Goal: Task Accomplishment & Management: Use online tool/utility

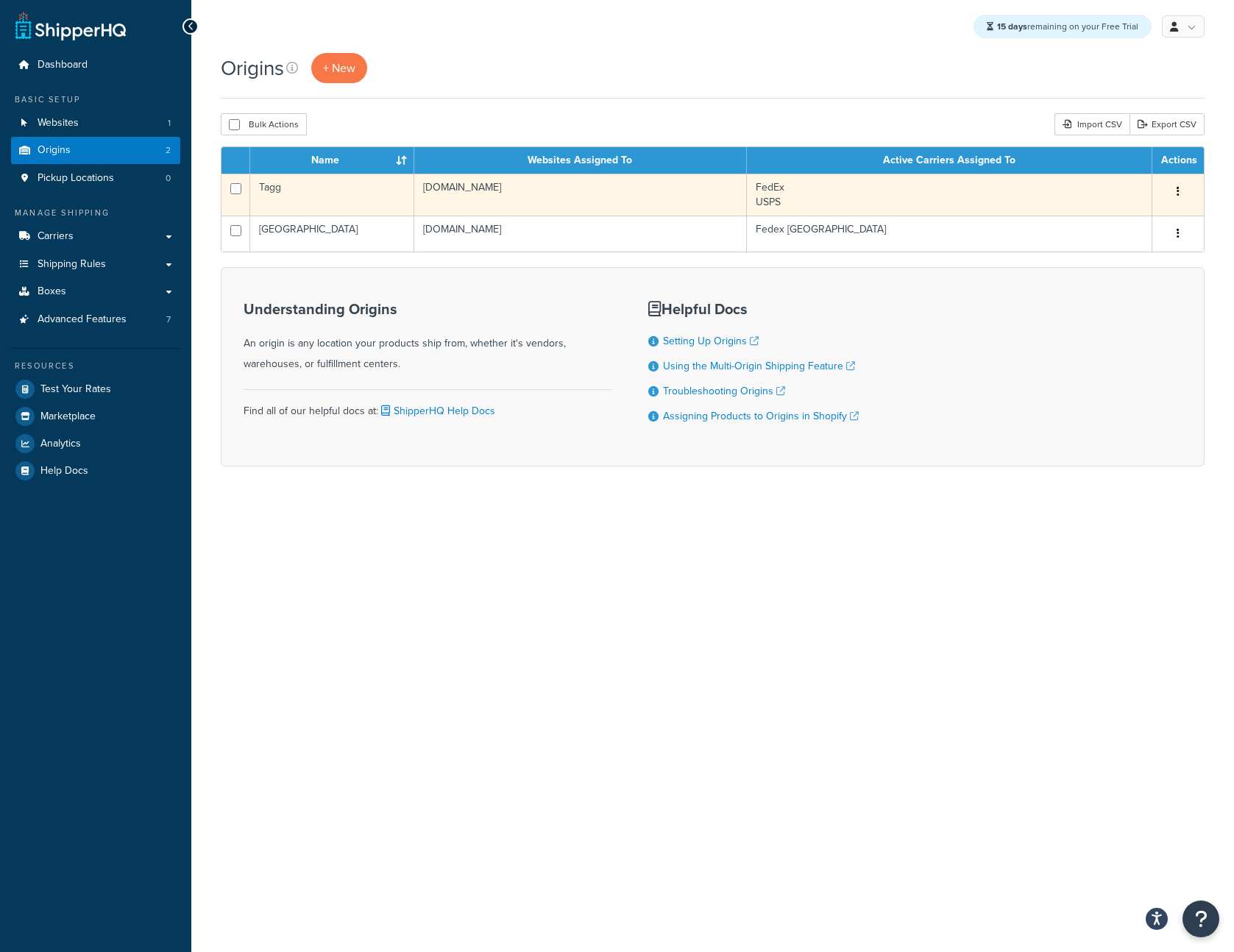
click at [1180, 189] on button "button" at bounding box center [1177, 192] width 20 height 23
click at [1143, 246] on link "Duplicate" at bounding box center [1130, 250] width 116 height 30
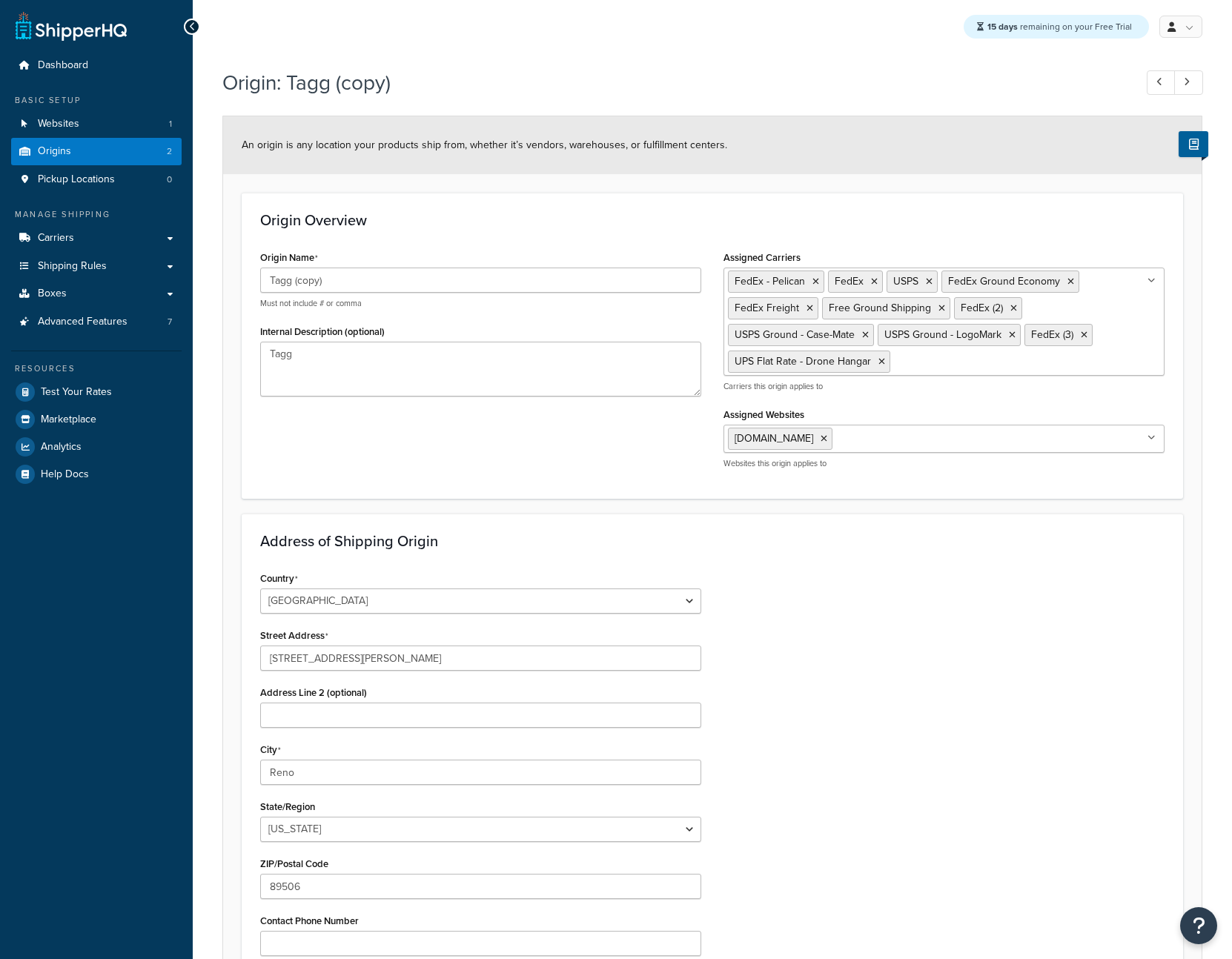
select select "28"
click at [529, 274] on input "Tagg (copy)" at bounding box center [480, 280] width 441 height 25
type input "[PERSON_NAME] (CEVA)"
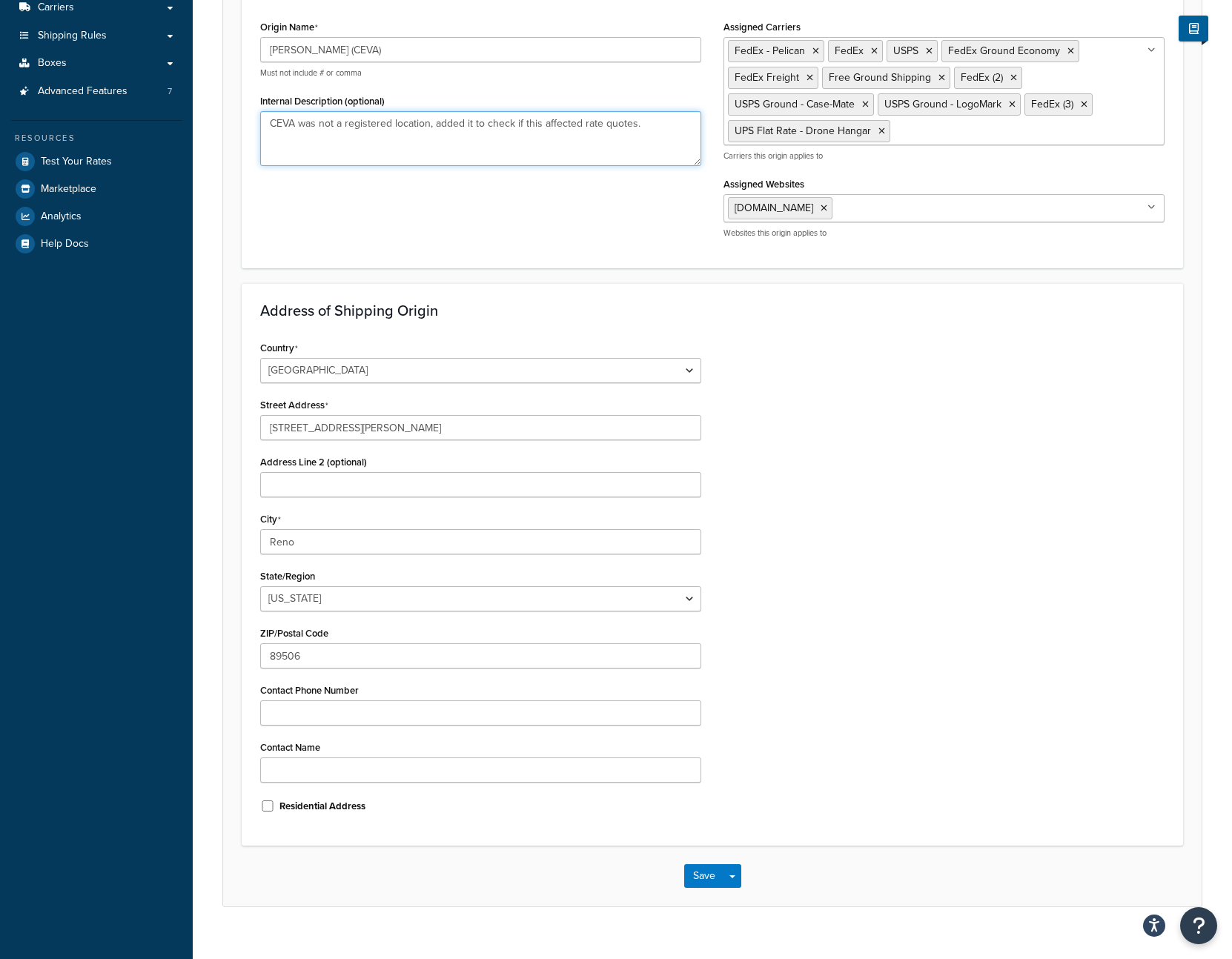
scroll to position [253, 0]
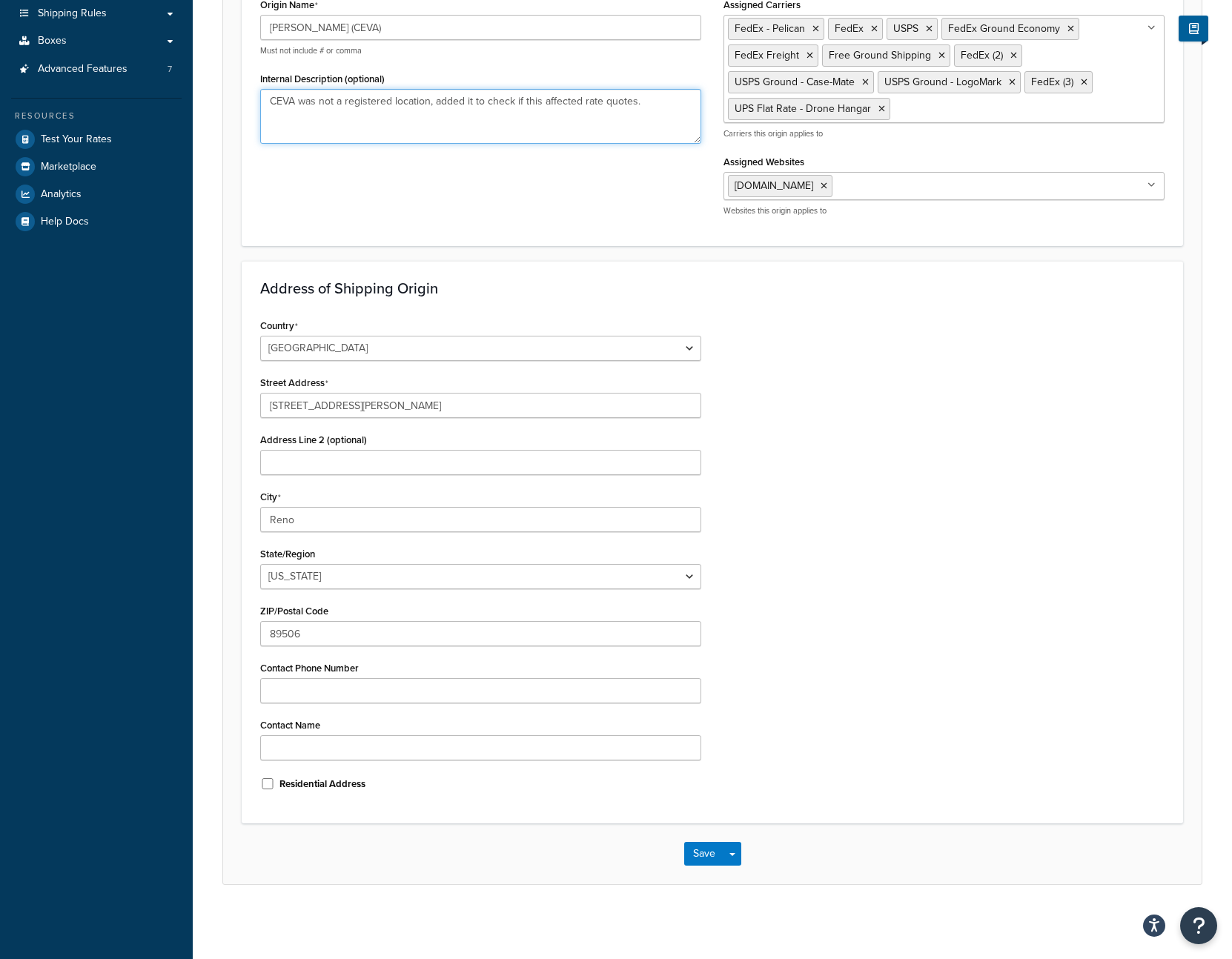
click at [430, 105] on textarea "CEVA was not a registered location, added it to check if this affected rate quo…" at bounding box center [480, 116] width 441 height 55
type textarea "CEVA was not a registered location on this account, added it to check if this a…"
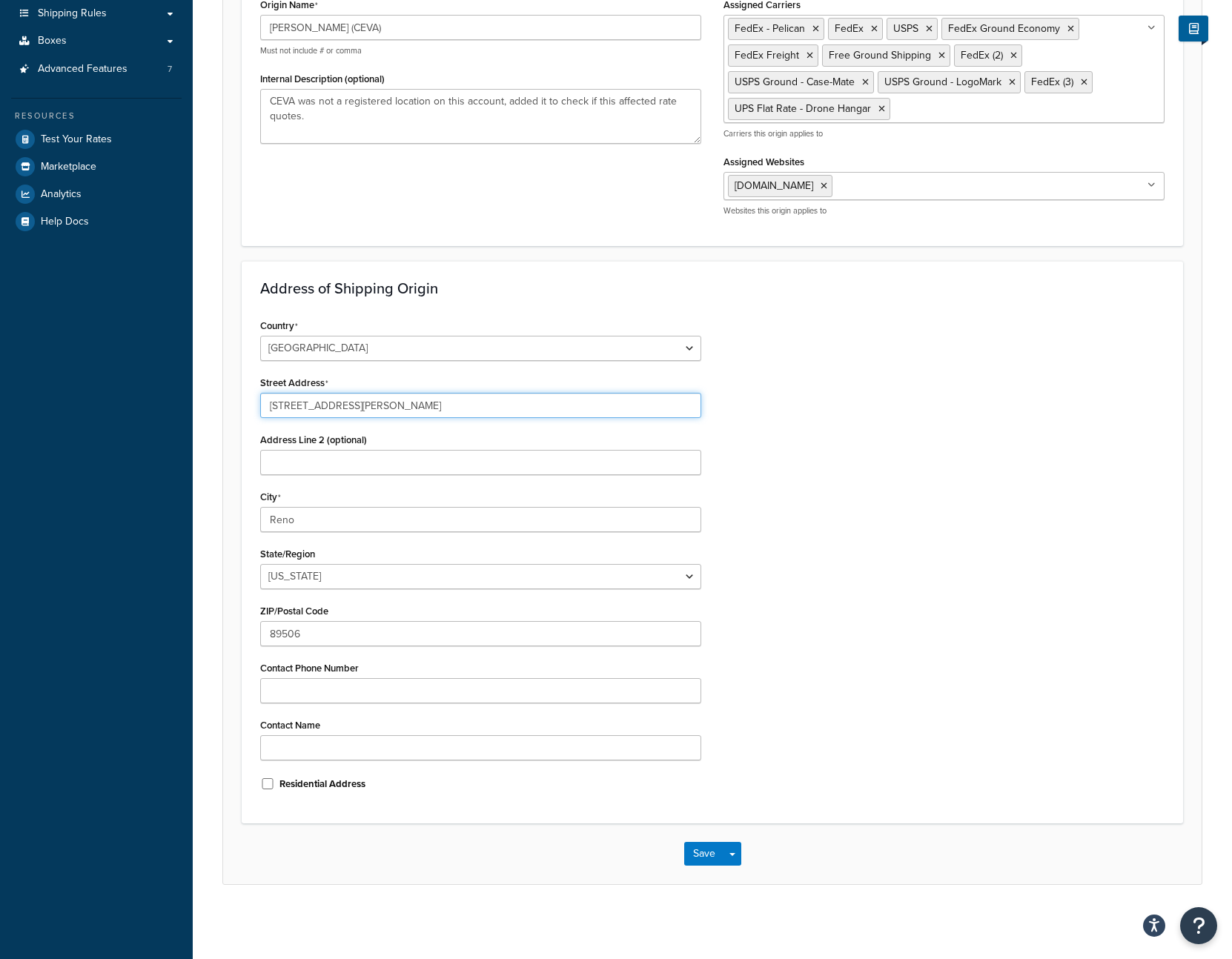
click at [420, 409] on input "10855 Lear Blvd" at bounding box center [480, 405] width 441 height 25
type input "1564 Innovation Boulevard"
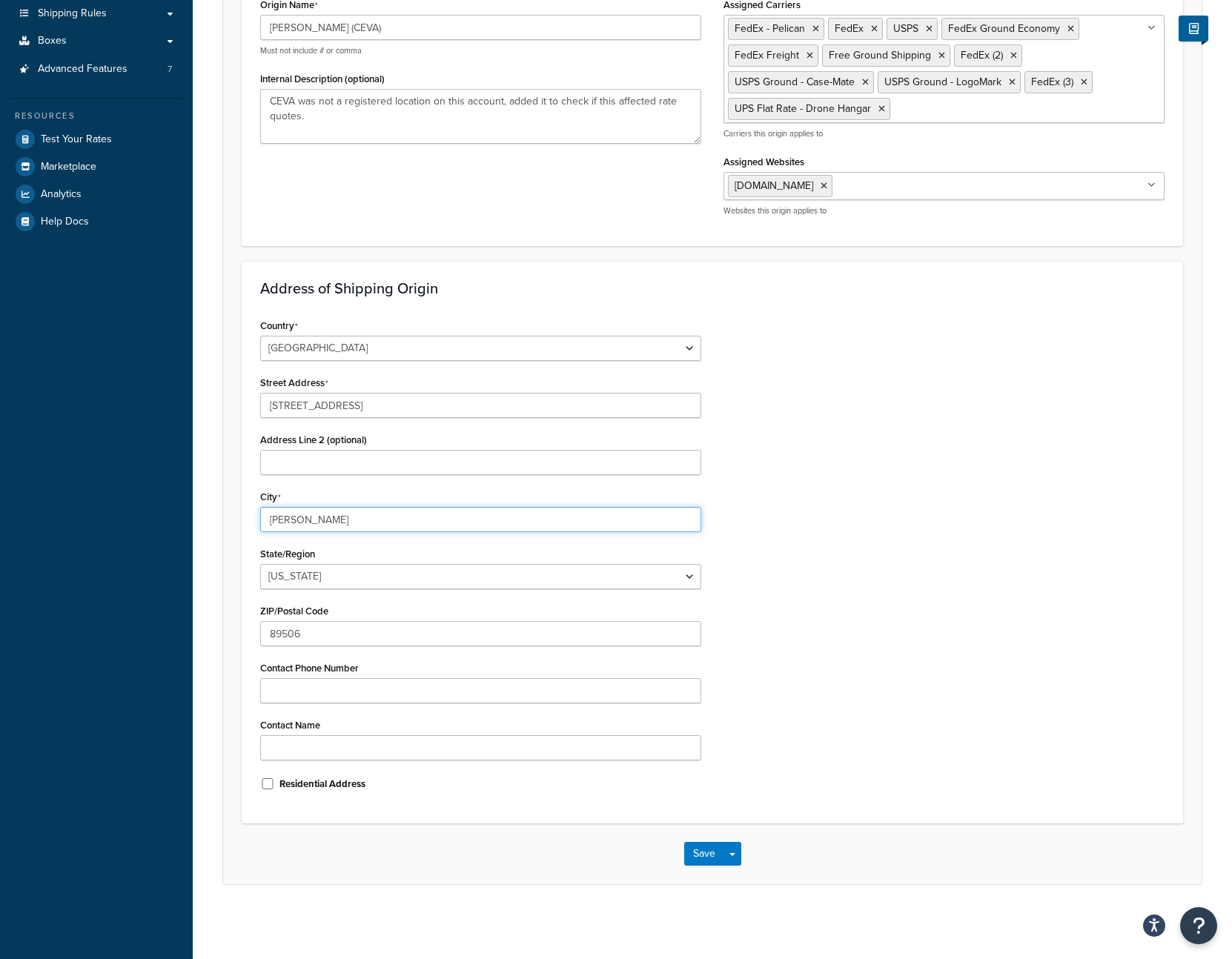
type input "Clayton"
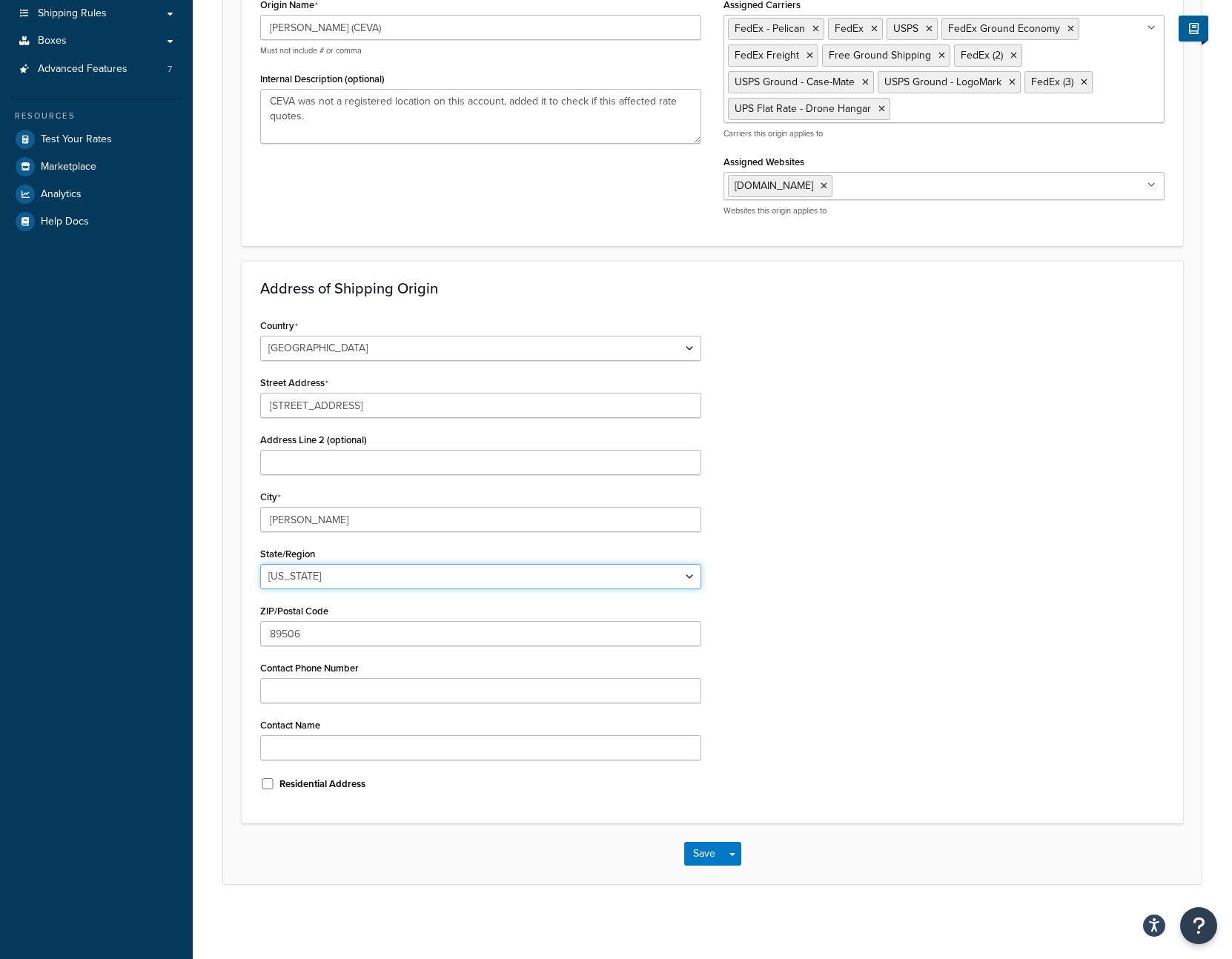
click at [376, 571] on select "Alabama Alaska American Samoa Arizona Arkansas Armed Forces Americas Armed Forc…" at bounding box center [480, 576] width 441 height 25
select select "14"
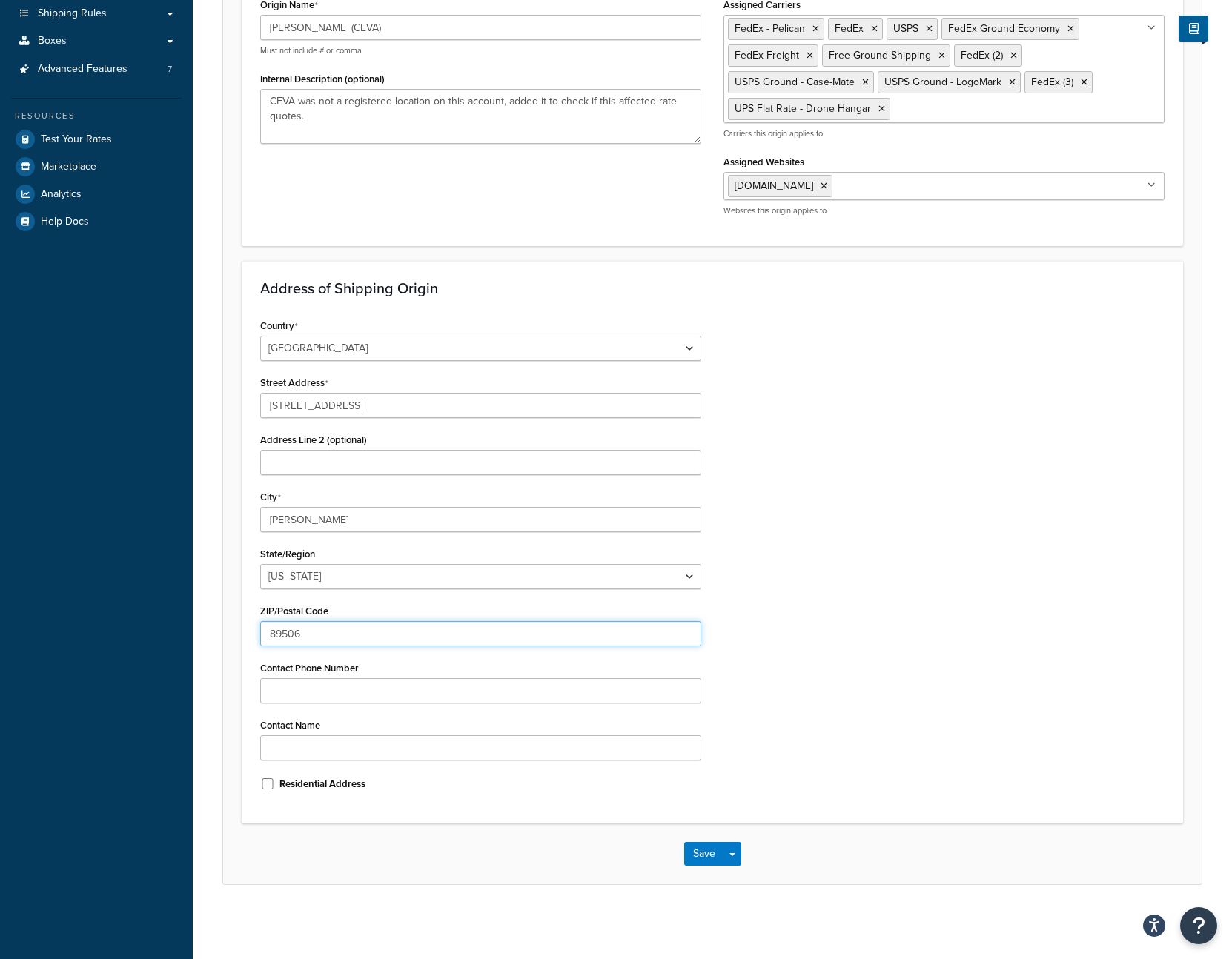
click at [356, 628] on input "89506" at bounding box center [480, 634] width 441 height 25
type input "46118"
click at [687, 856] on button "Save" at bounding box center [704, 853] width 40 height 24
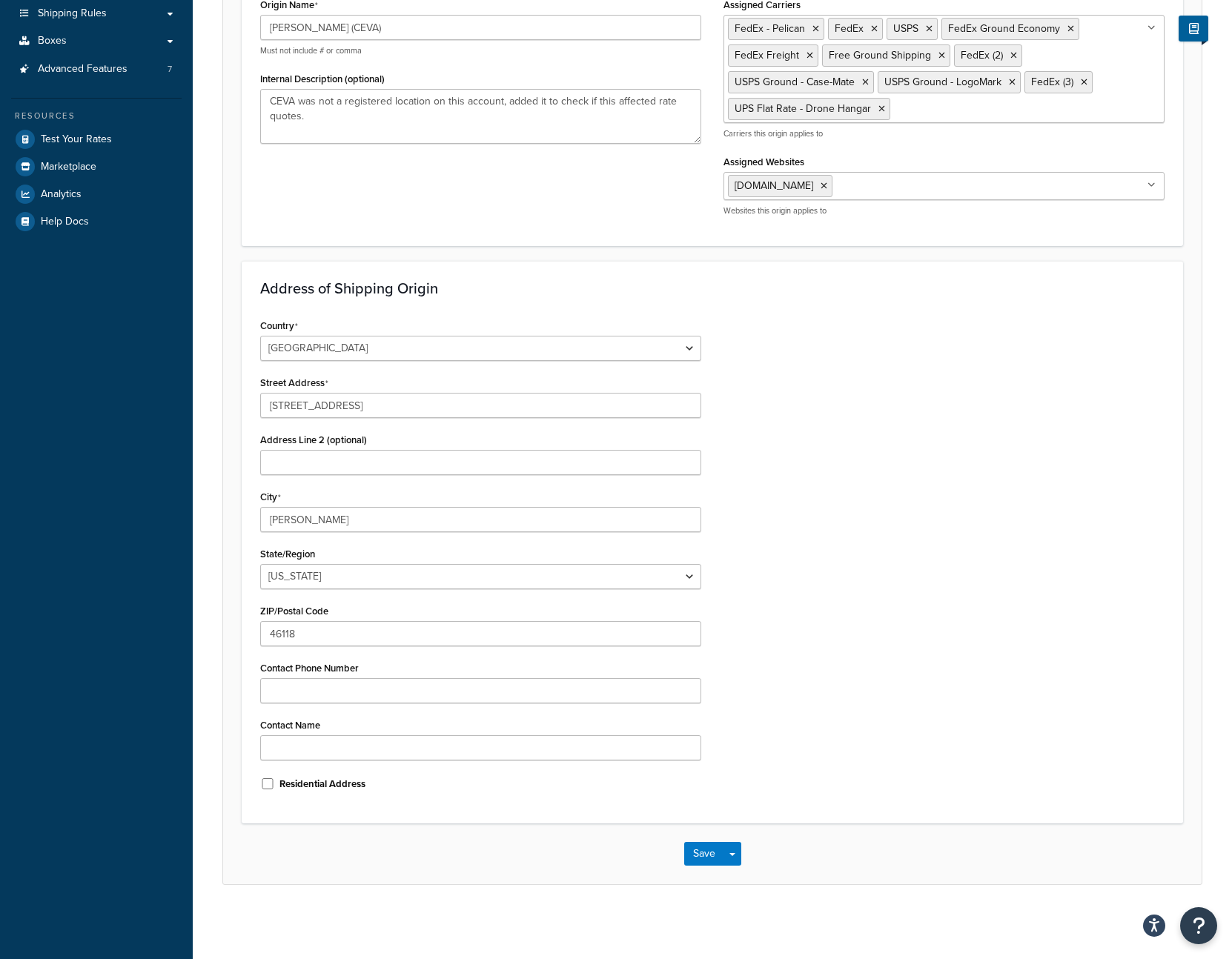
scroll to position [0, 0]
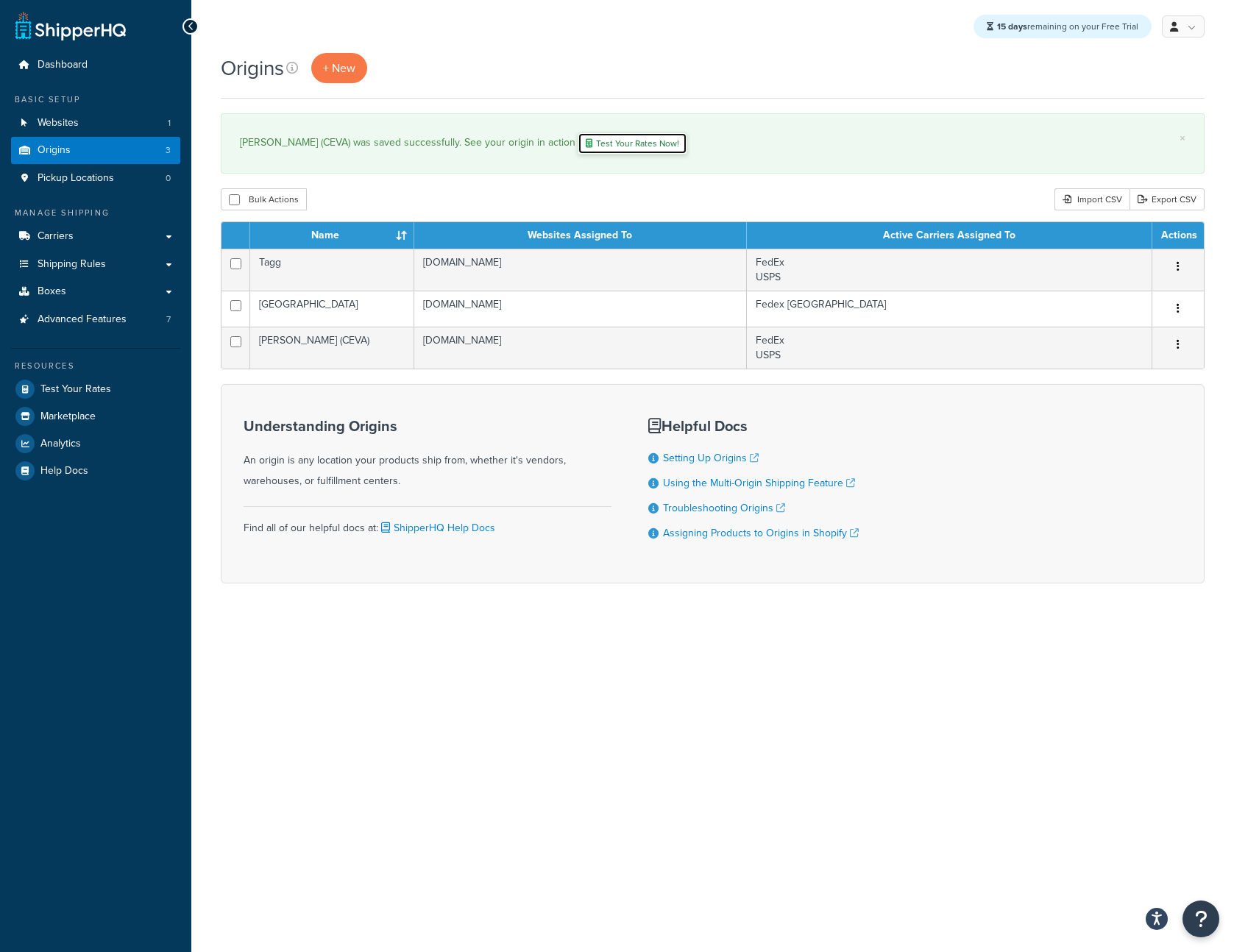
click at [598, 151] on link "Test Your Rates Now!" at bounding box center [632, 143] width 109 height 22
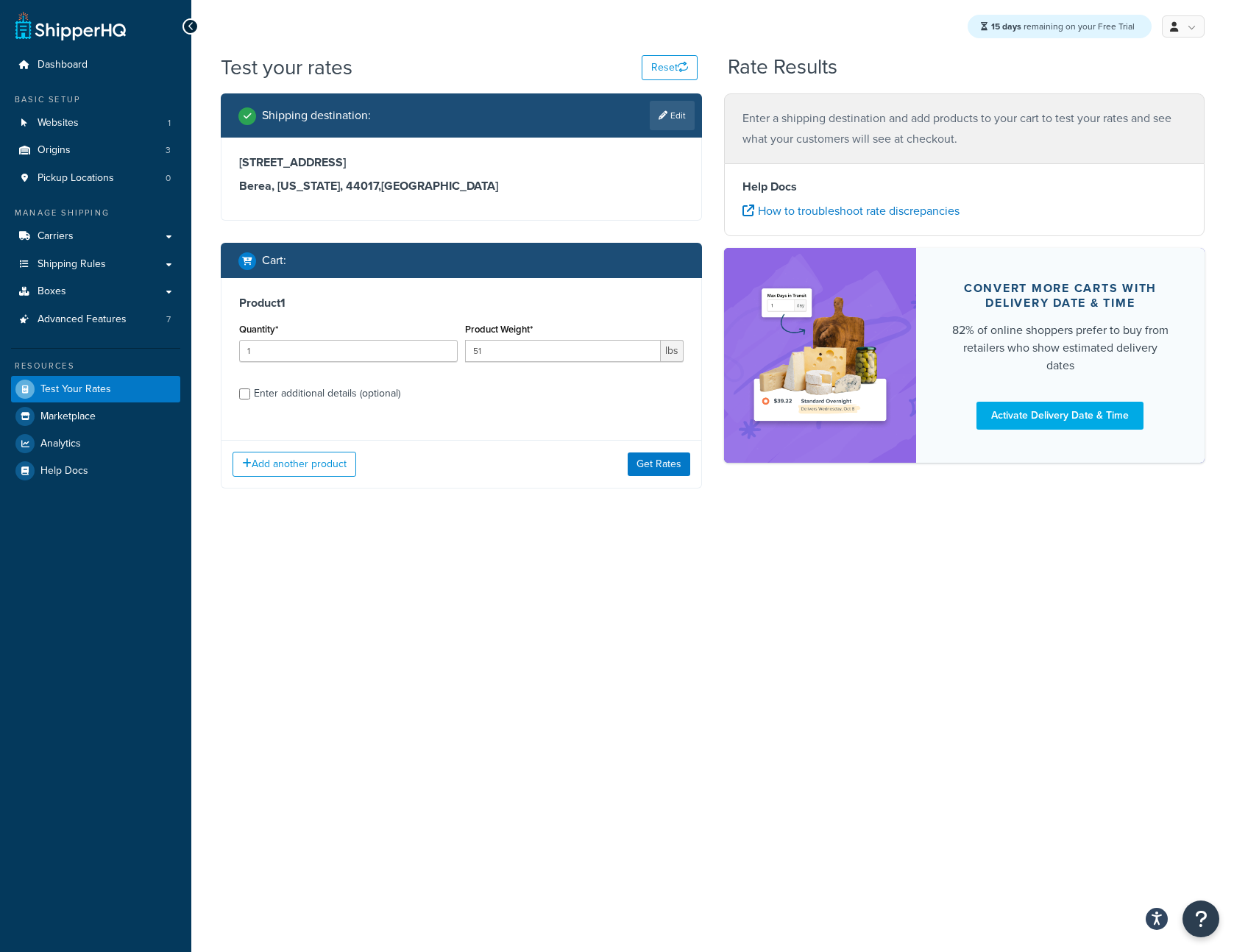
click at [313, 396] on div "Enter additional details (optional)" at bounding box center [327, 393] width 146 height 20
click at [250, 396] on input "Enter additional details (optional)" at bounding box center [244, 394] width 11 height 11
checkbox input "true"
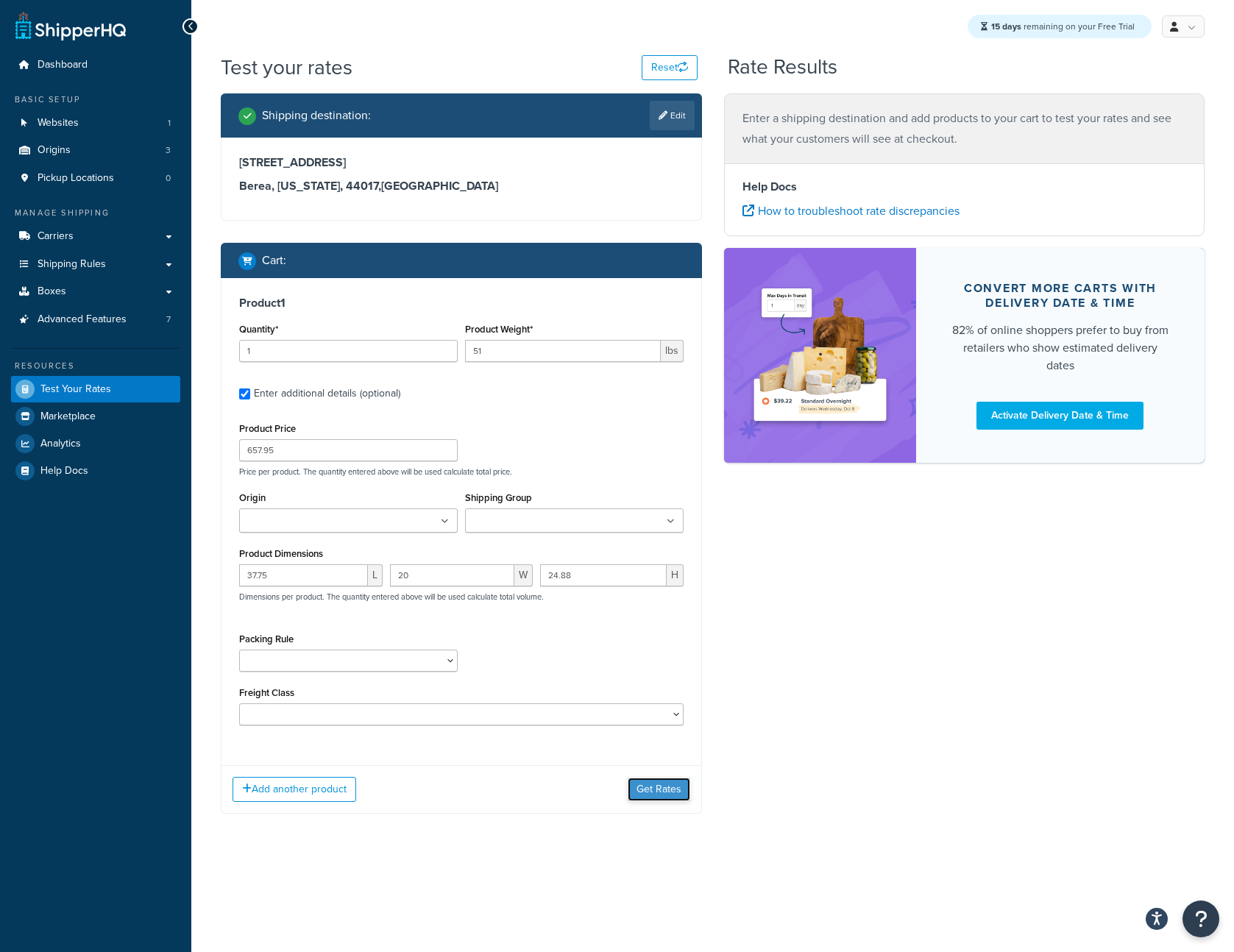
click at [659, 781] on button "Get Rates" at bounding box center [658, 789] width 63 height 23
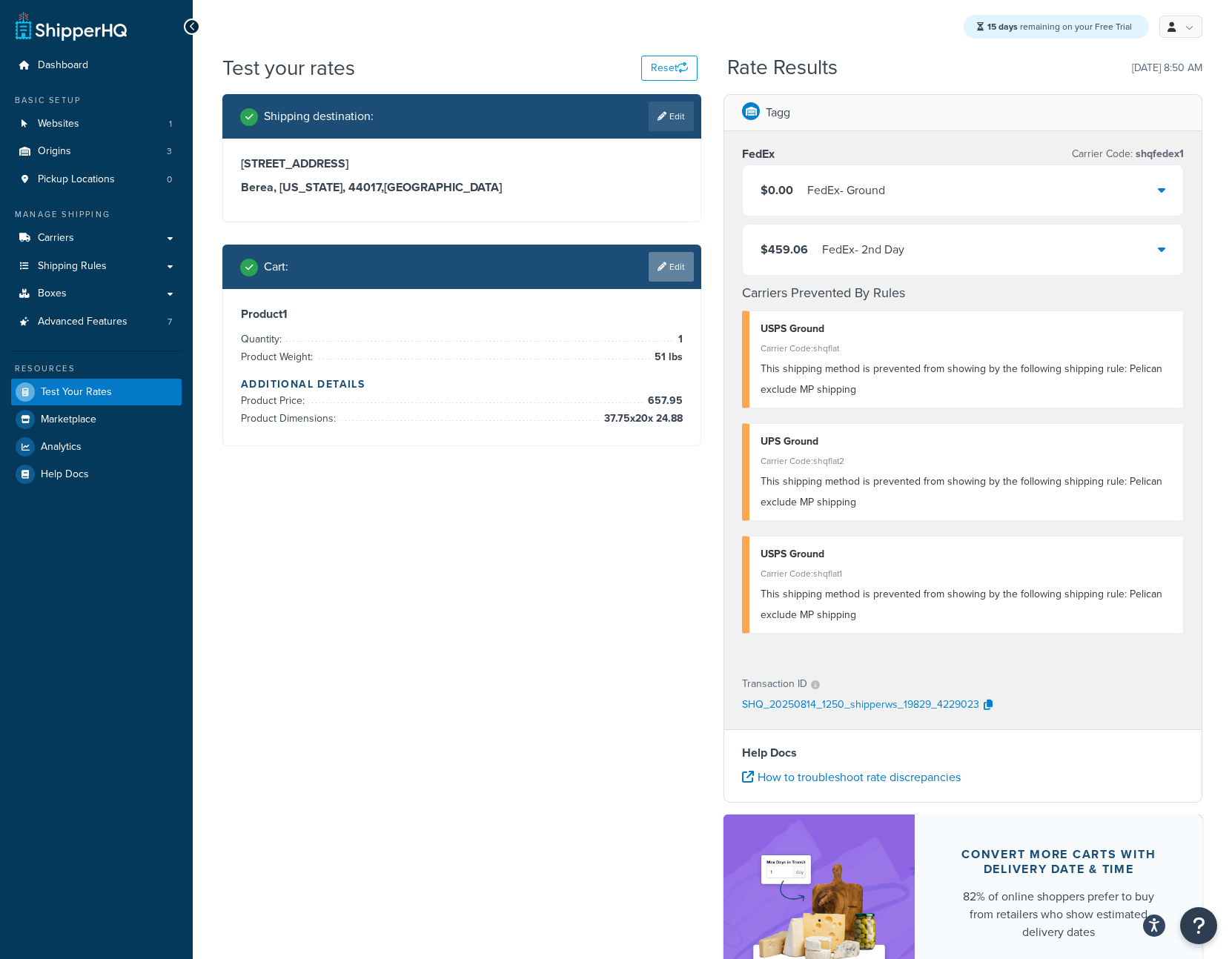
click at [686, 261] on link "Edit" at bounding box center [671, 267] width 46 height 30
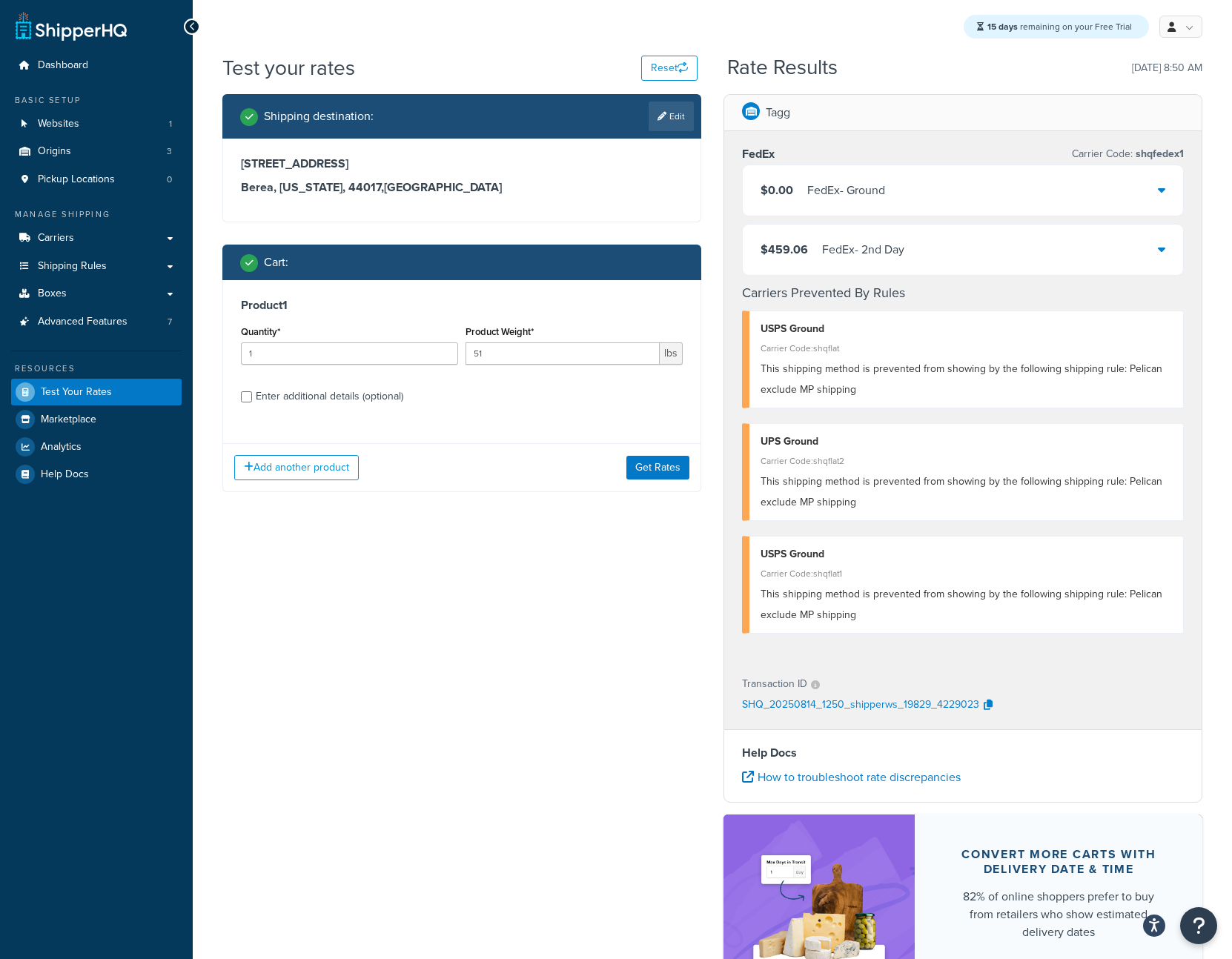
click at [284, 387] on div "Enter additional details (optional)" at bounding box center [330, 396] width 147 height 21
click at [252, 391] on input "Enter additional details (optional)" at bounding box center [246, 397] width 11 height 11
checkbox input "true"
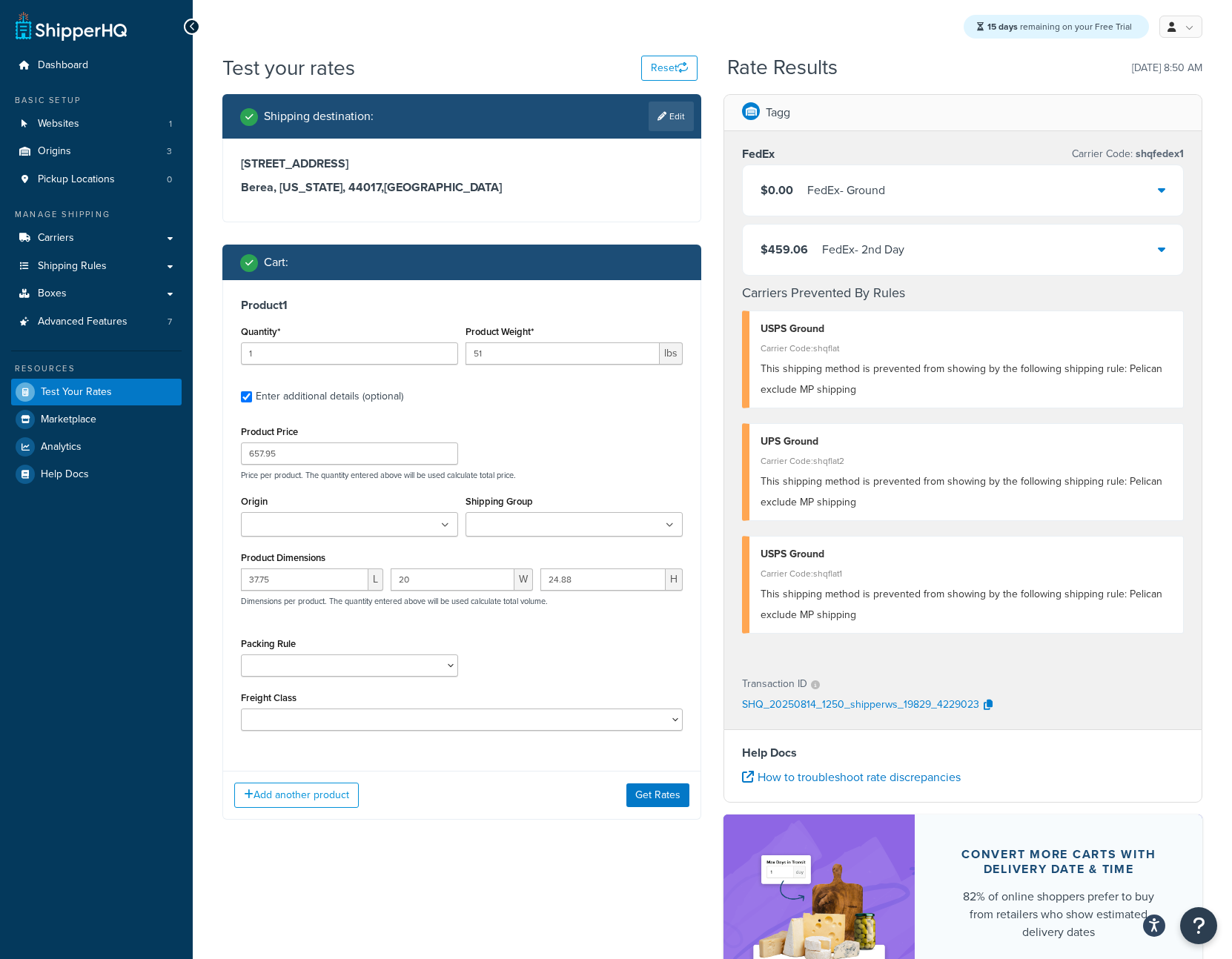
click at [291, 521] on input "Origin" at bounding box center [311, 525] width 131 height 16
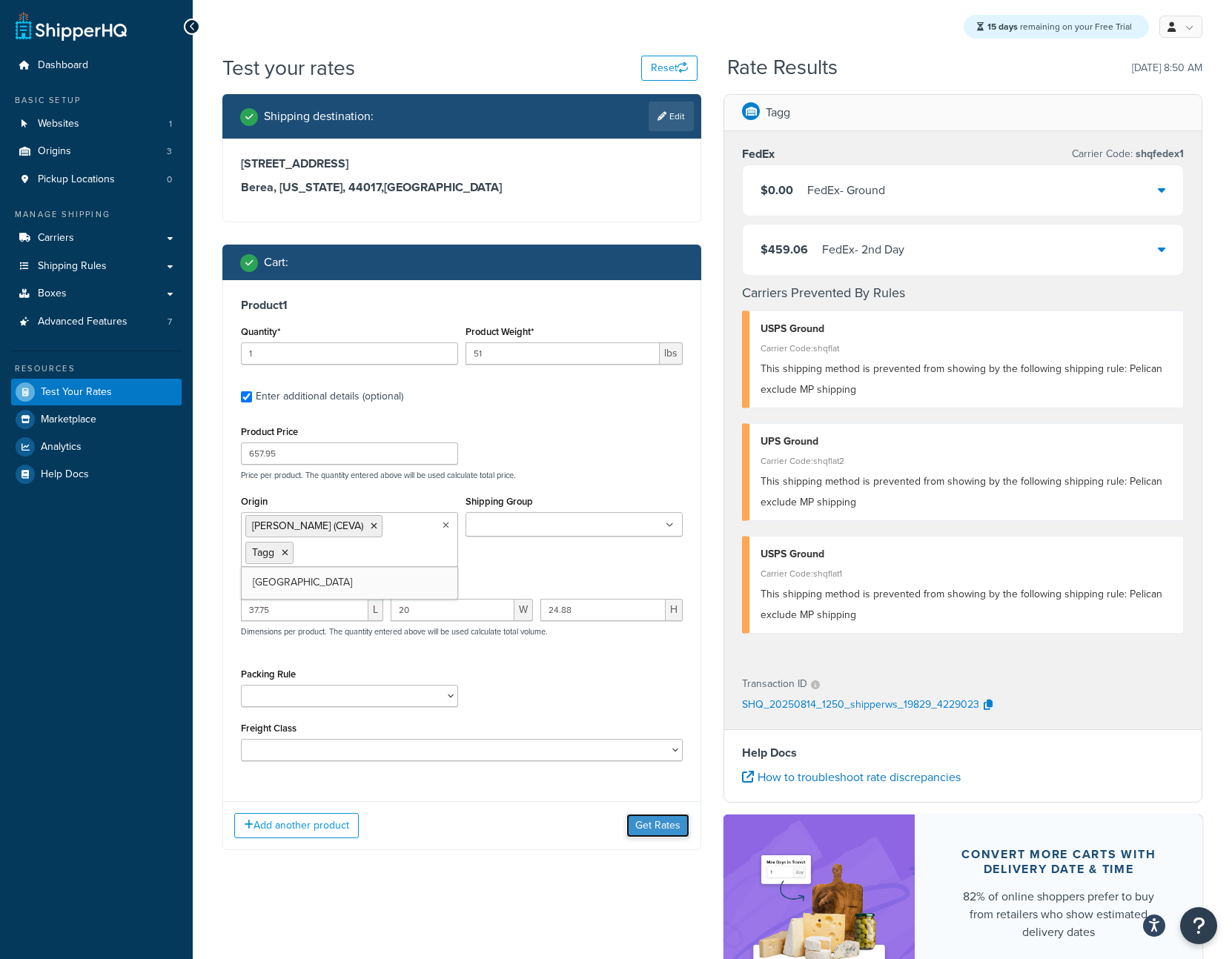
click at [637, 817] on button "Get Rates" at bounding box center [657, 825] width 63 height 24
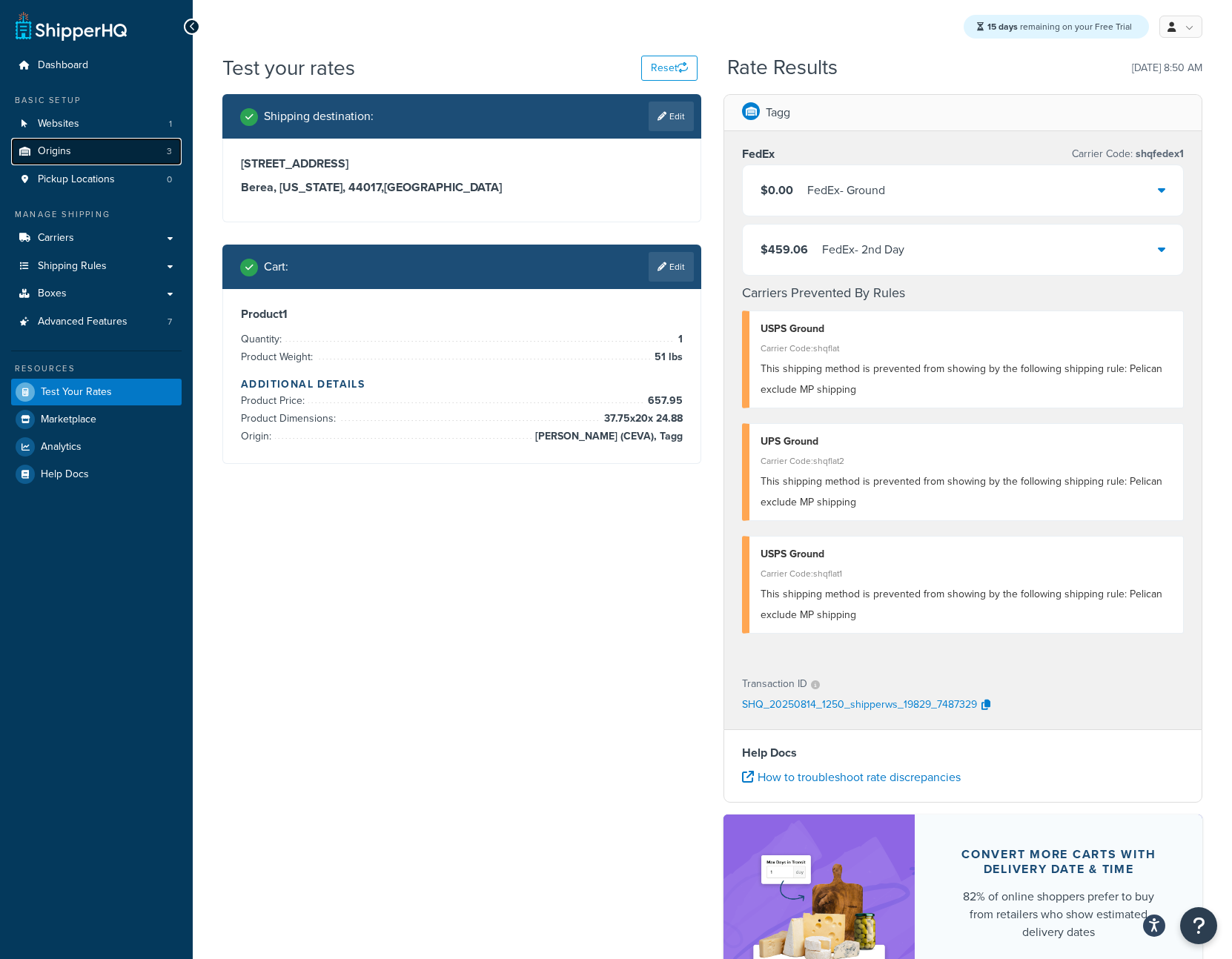
click at [112, 157] on link "Origins 3" at bounding box center [96, 151] width 170 height 27
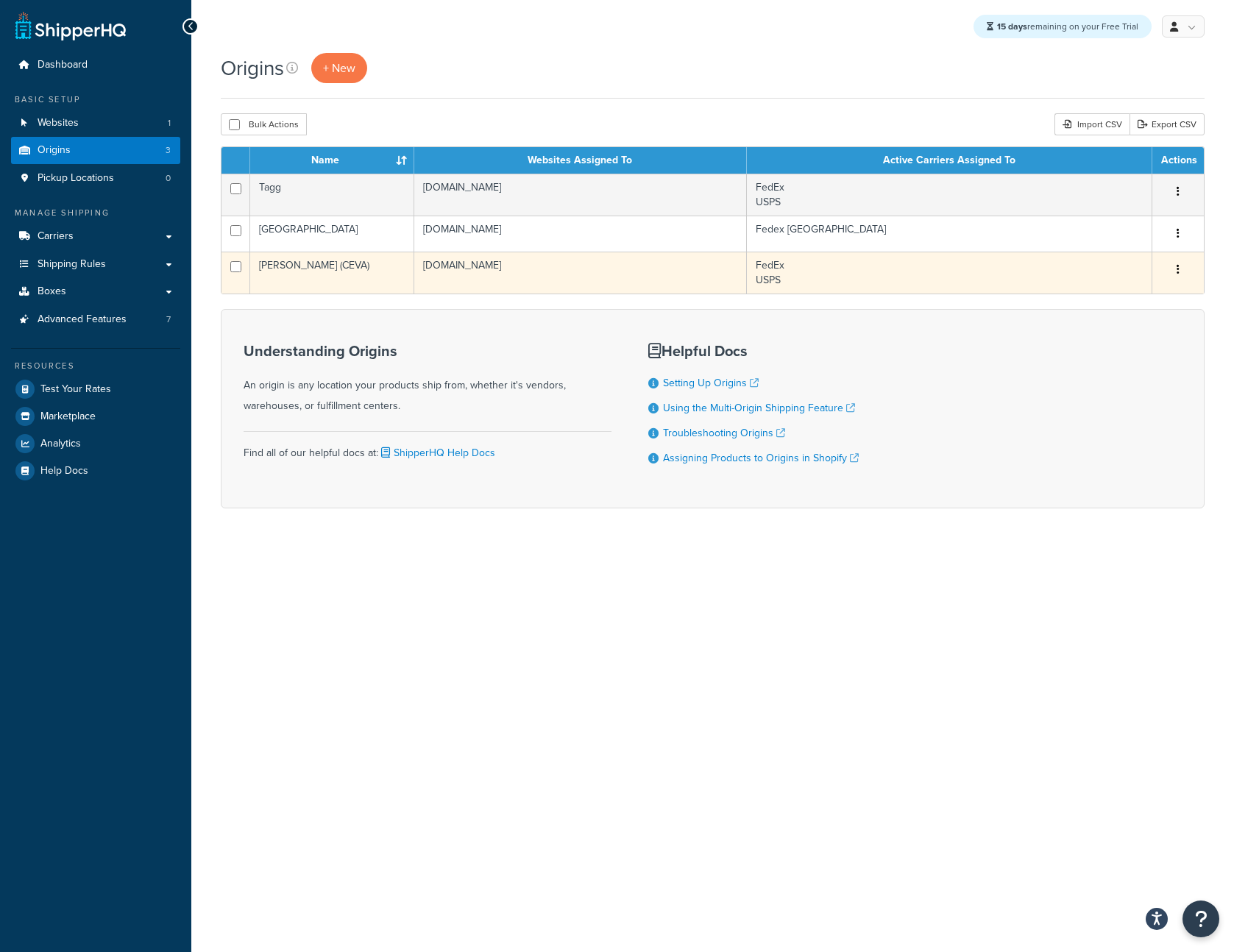
click at [234, 260] on td at bounding box center [236, 273] width 29 height 42
checkbox input "true"
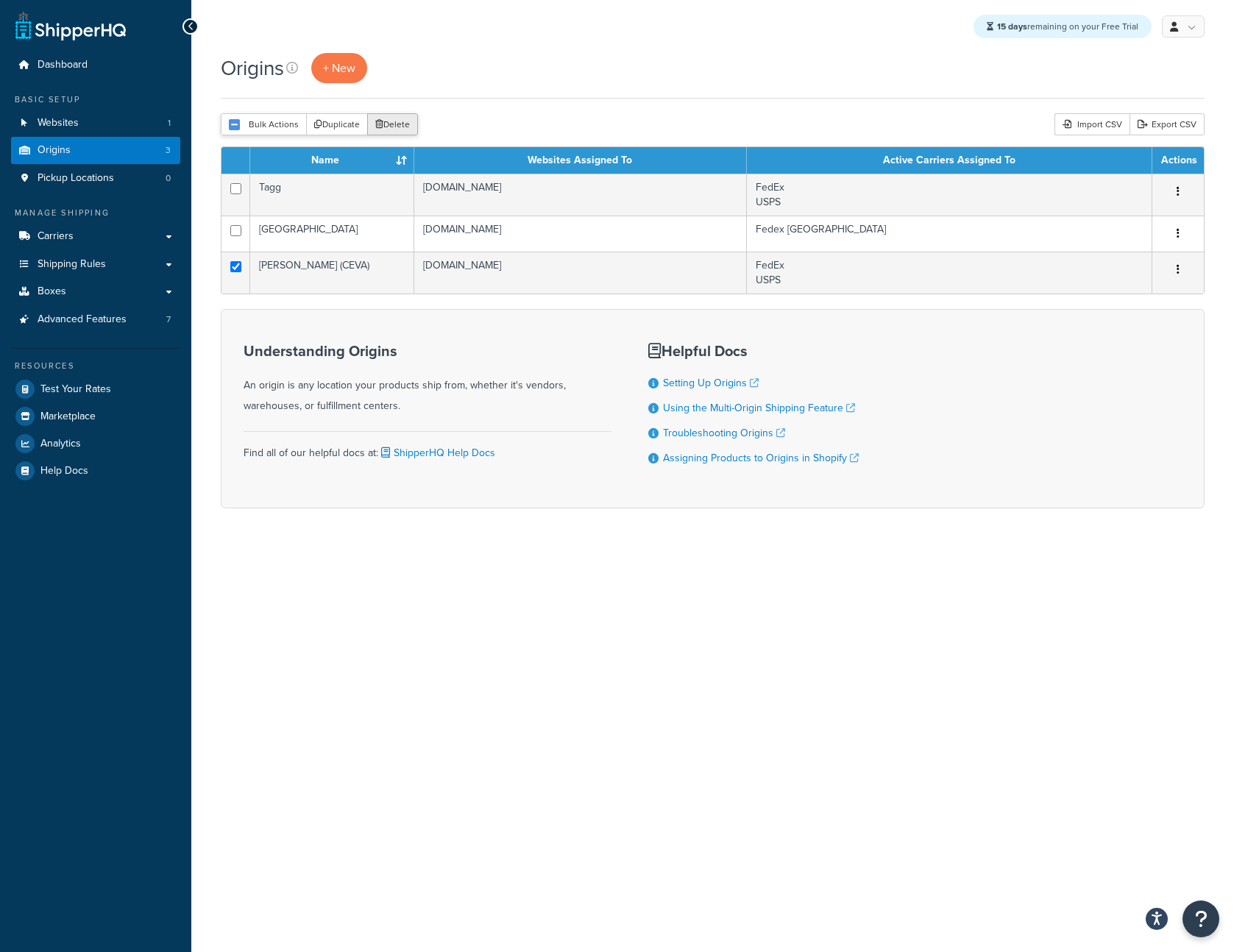
click at [404, 115] on button "Delete" at bounding box center [392, 124] width 51 height 22
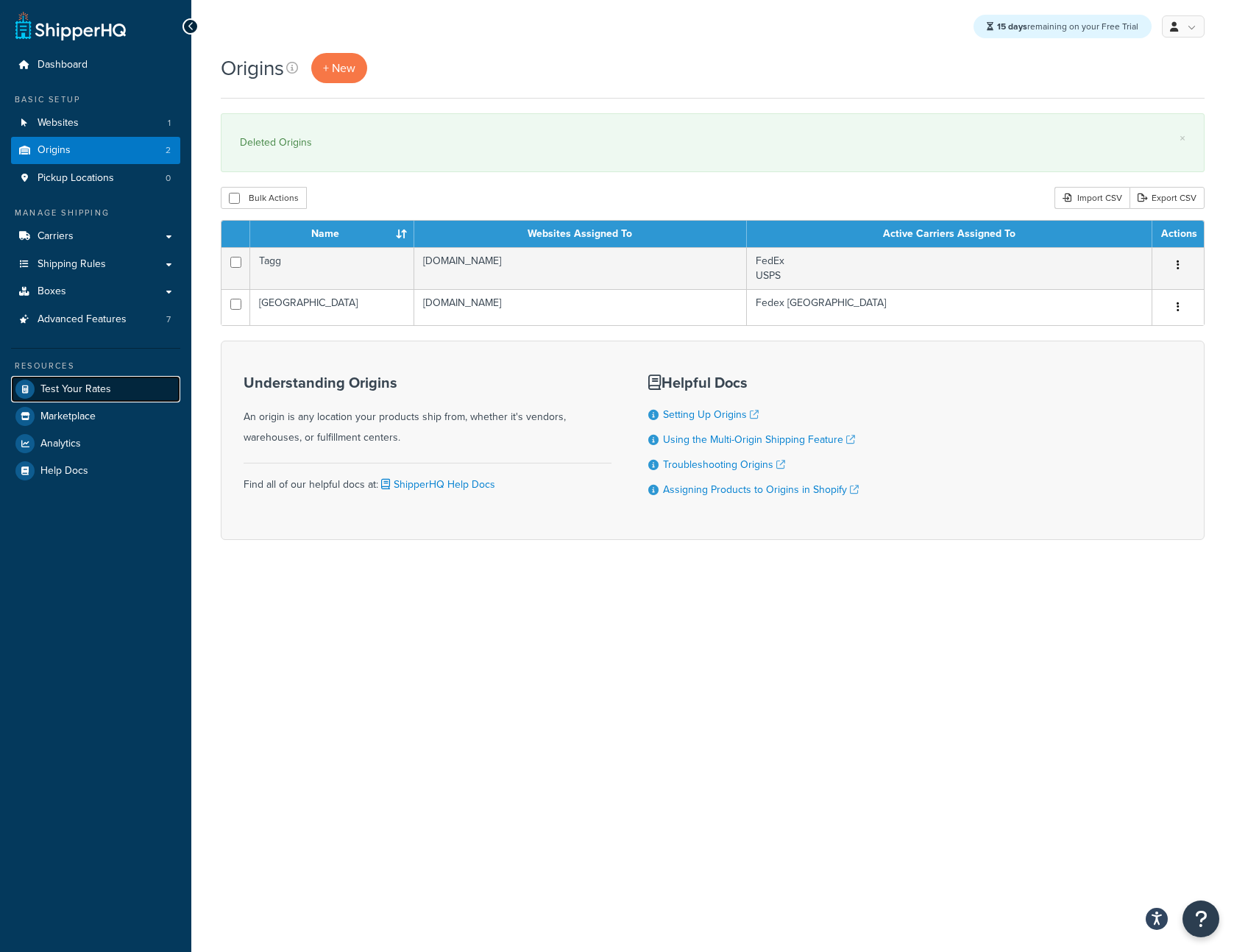
click at [82, 377] on link "Test Your Rates" at bounding box center [96, 389] width 169 height 26
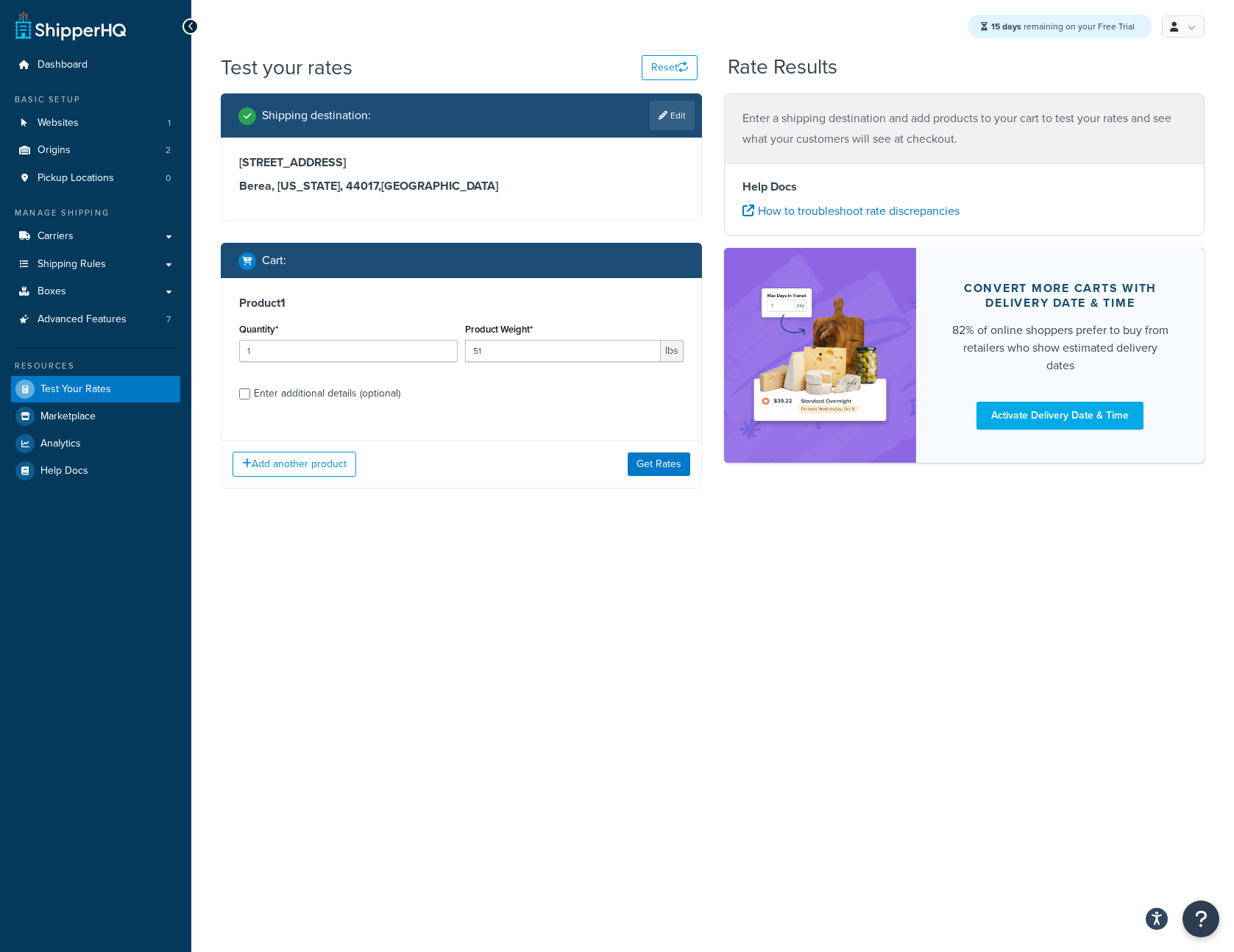
click at [335, 396] on div "Enter additional details (optional)" at bounding box center [327, 393] width 146 height 20
click at [250, 396] on input "Enter additional details (optional)" at bounding box center [244, 394] width 11 height 11
checkbox input "true"
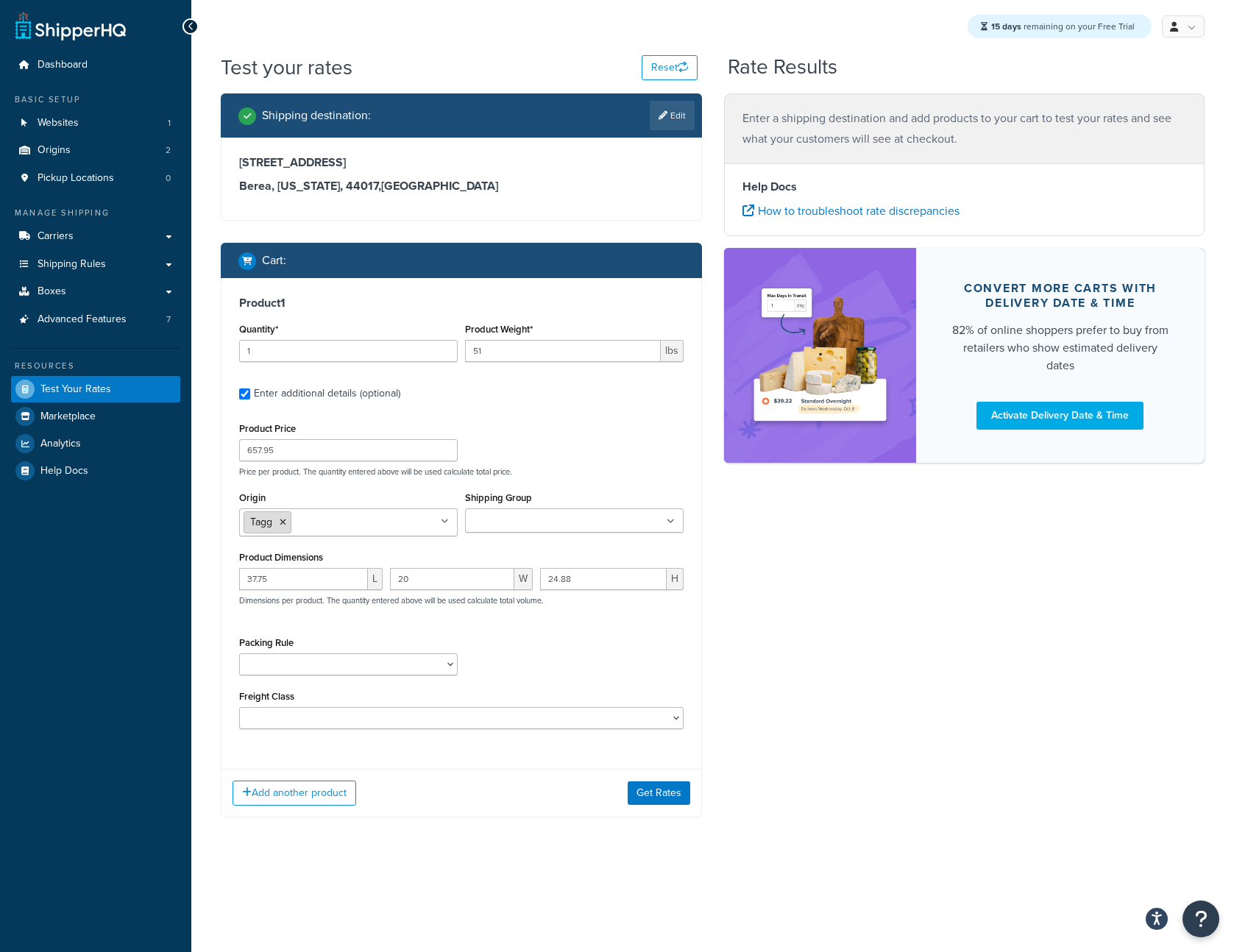
click at [285, 520] on icon at bounding box center [283, 523] width 7 height 9
click at [634, 789] on button "Get Rates" at bounding box center [658, 789] width 63 height 23
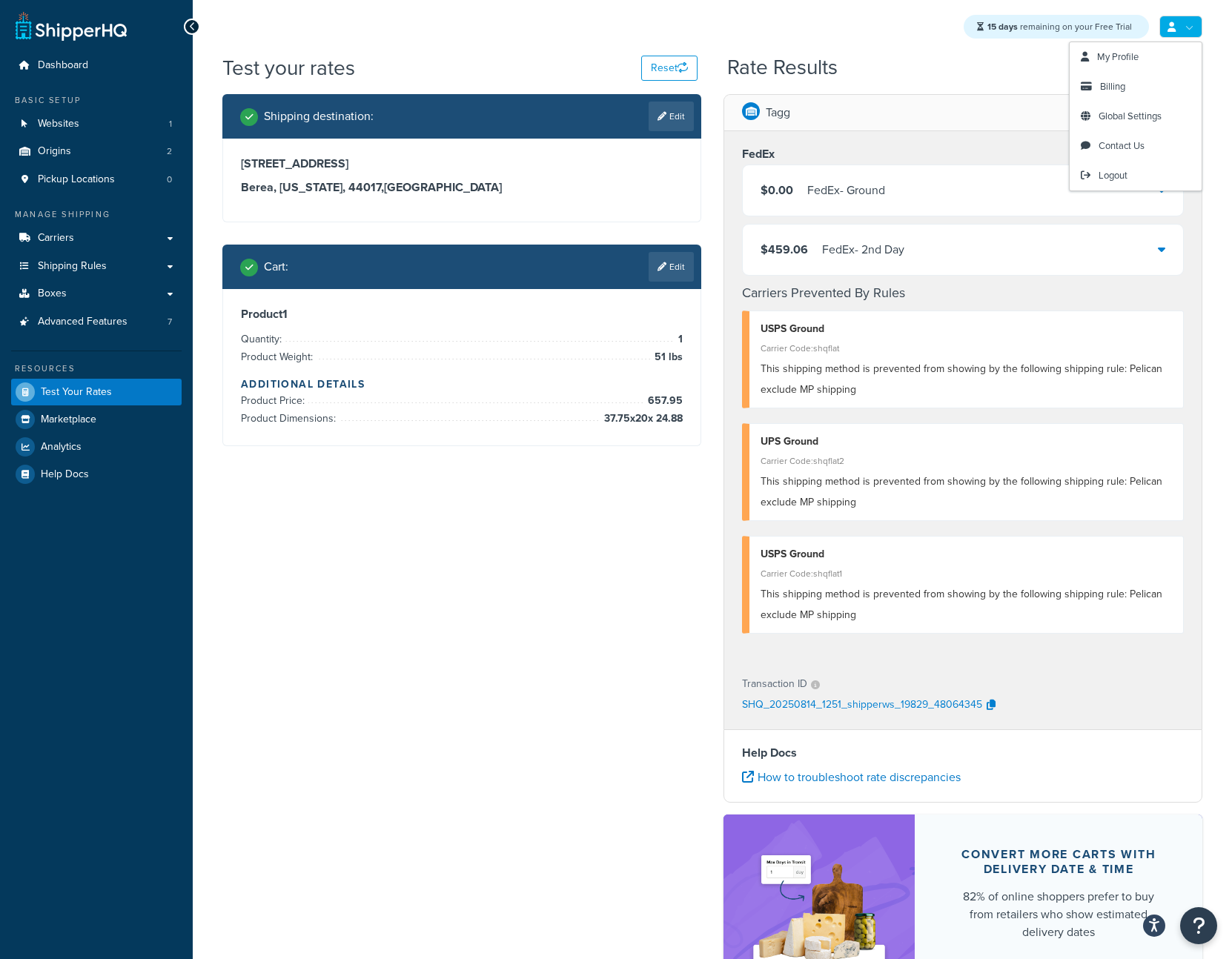
click at [1195, 19] on link at bounding box center [1180, 26] width 43 height 22
click at [1113, 125] on link "Global Settings" at bounding box center [1136, 116] width 132 height 30
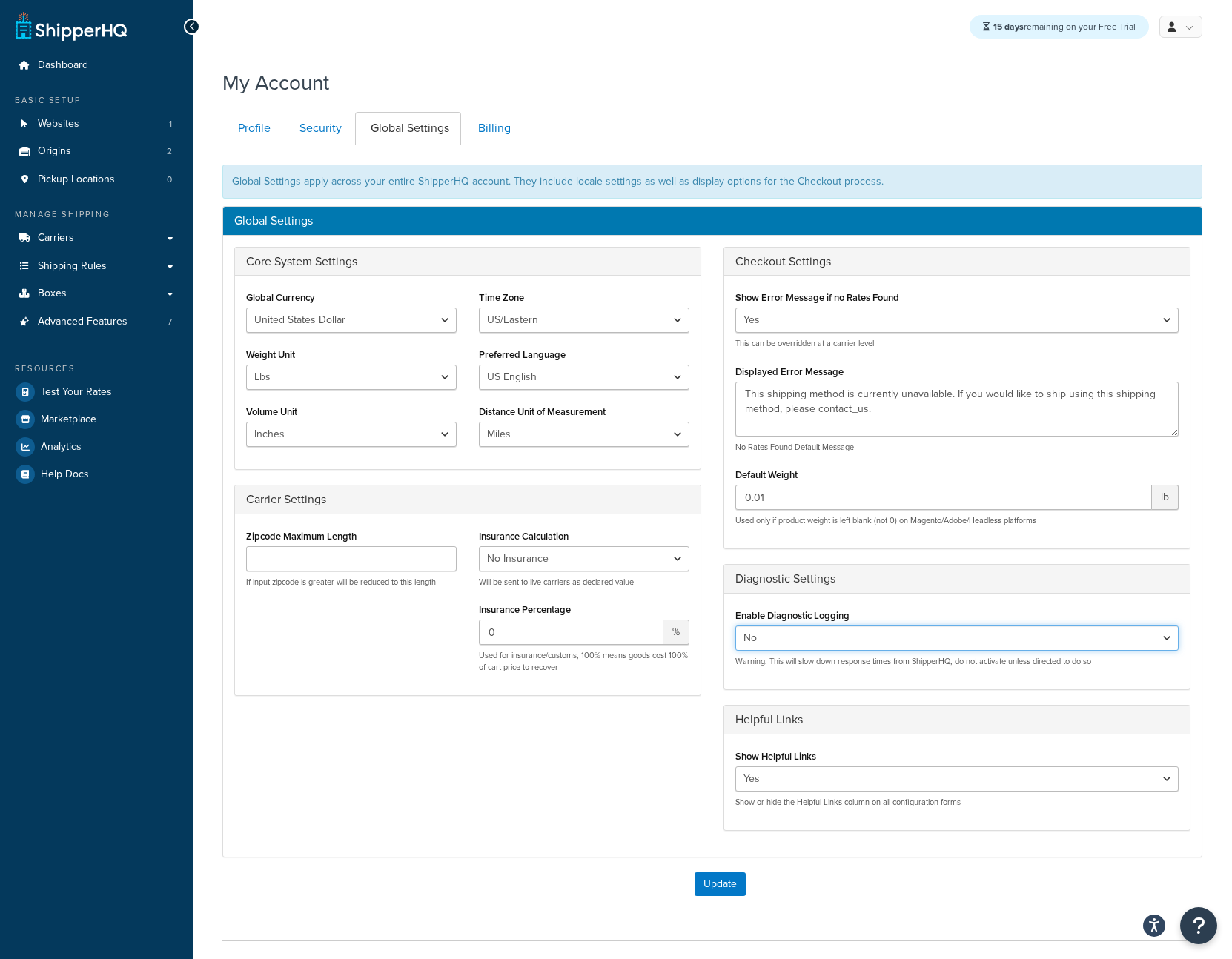
click at [825, 635] on select "Yes No" at bounding box center [956, 638] width 443 height 25
select select "true"
click at [707, 883] on button "Update" at bounding box center [719, 884] width 51 height 24
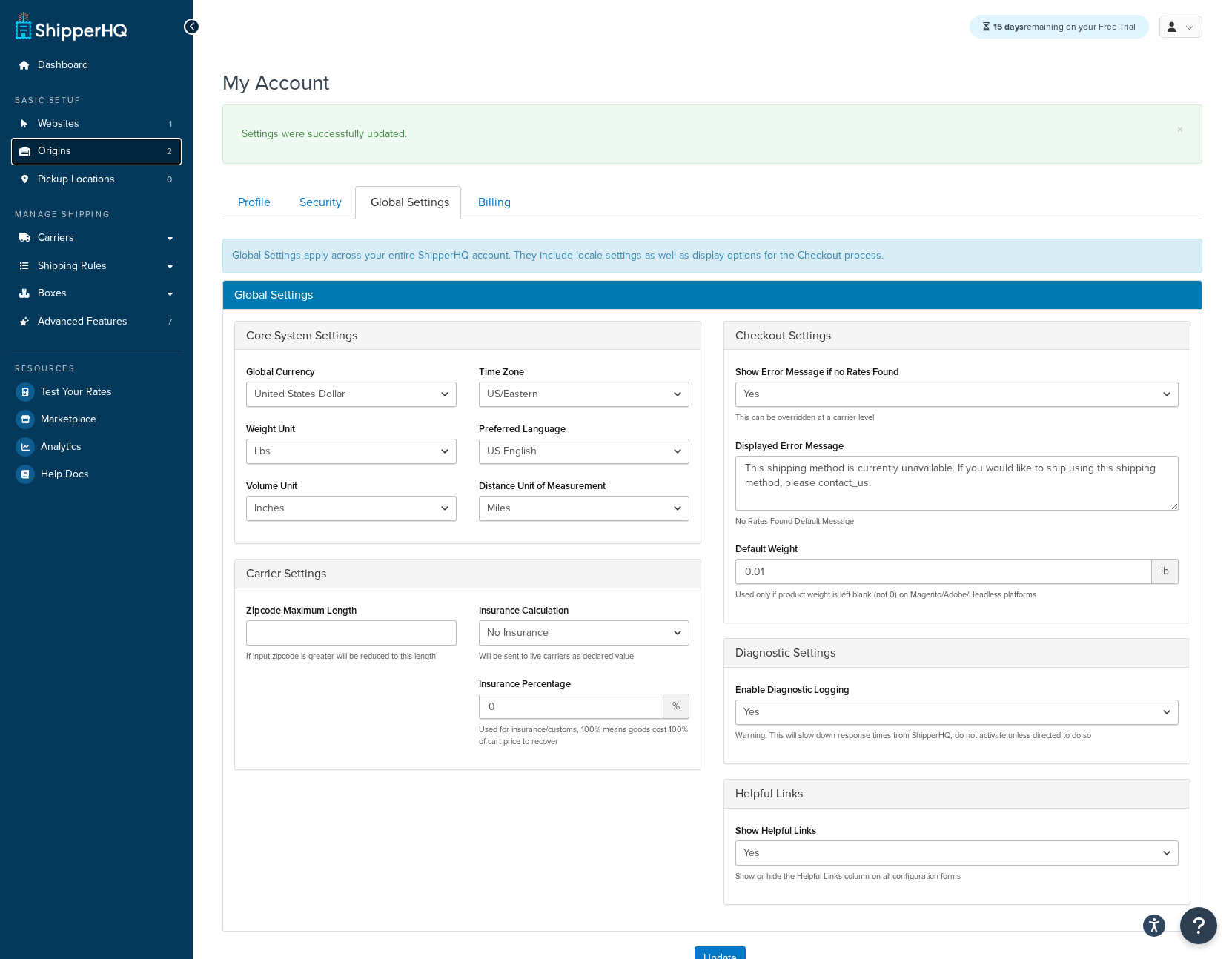
click at [115, 150] on link "Origins 2" at bounding box center [96, 151] width 170 height 27
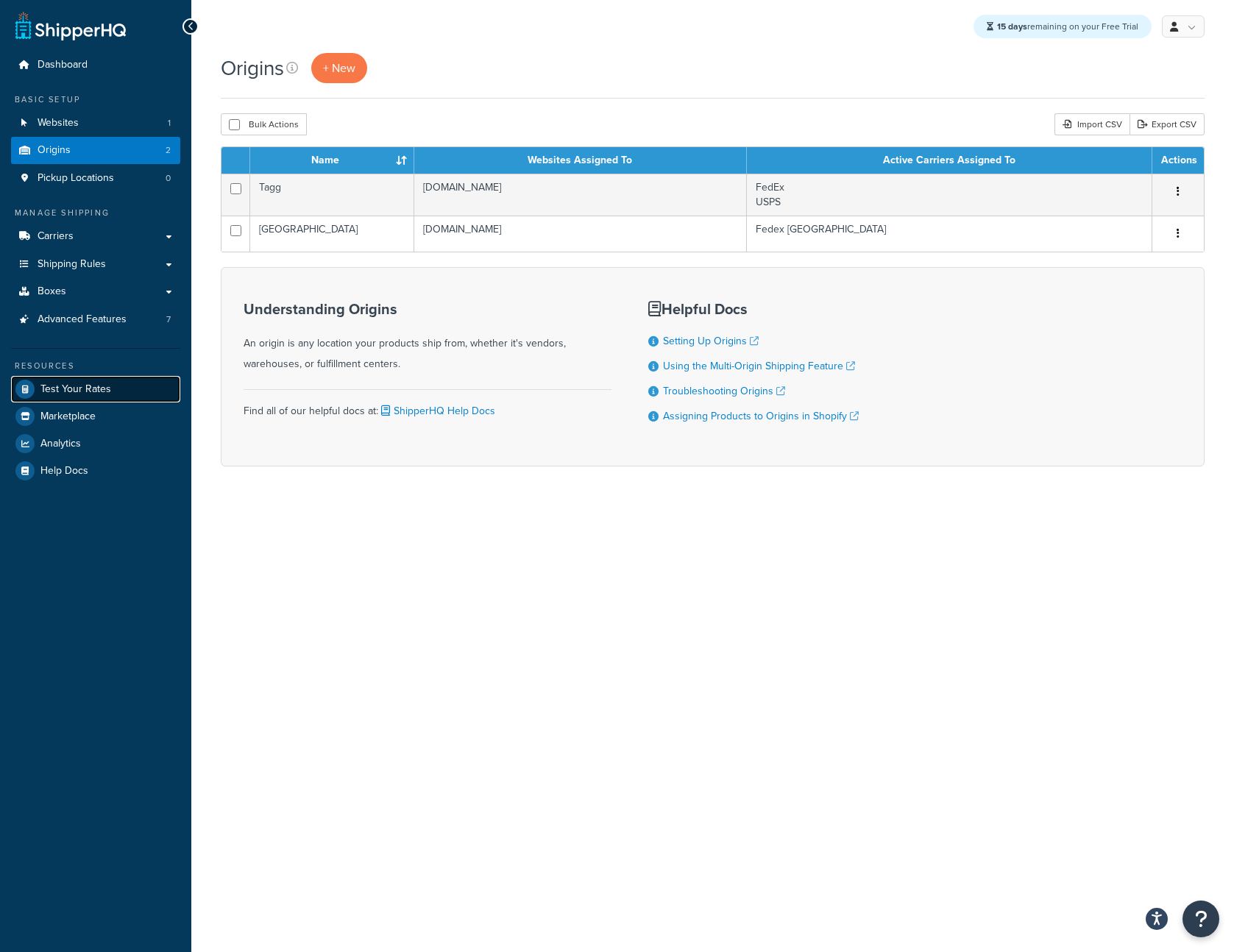
click at [137, 384] on link "Test Your Rates" at bounding box center [96, 389] width 169 height 26
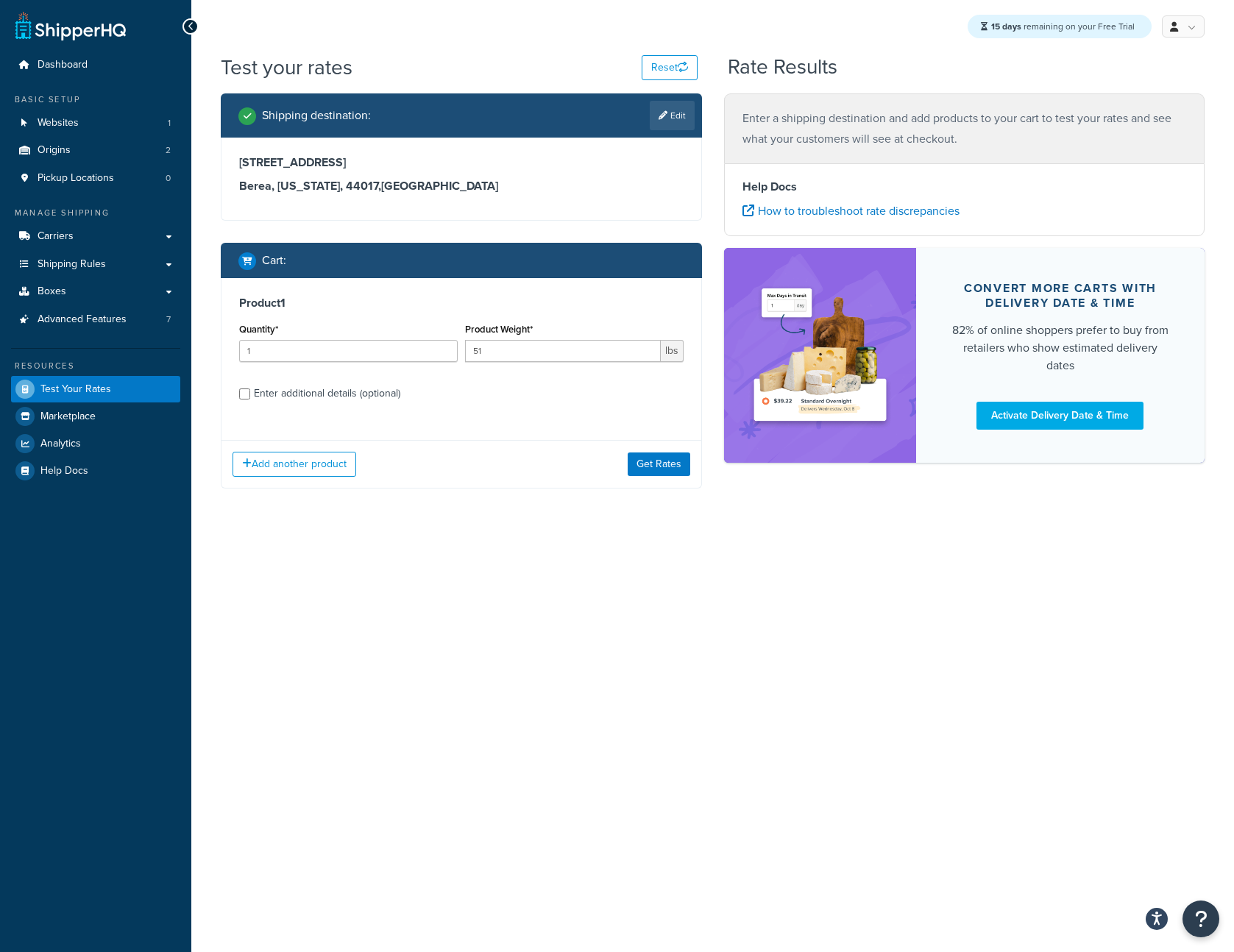
click at [375, 392] on div "Enter additional details (optional)" at bounding box center [327, 393] width 146 height 20
click at [250, 392] on input "Enter additional details (optional)" at bounding box center [244, 394] width 11 height 11
checkbox input "true"
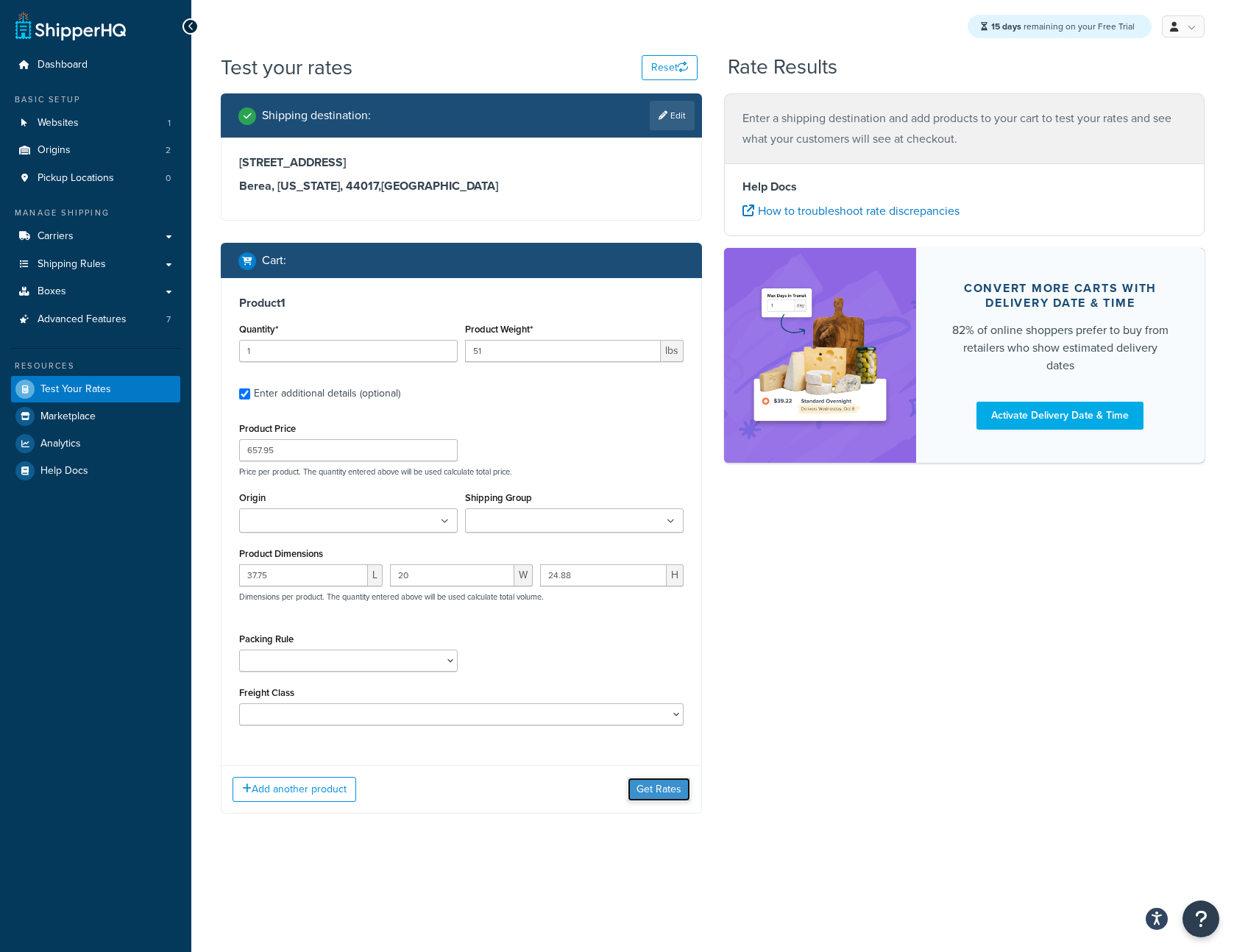
click at [646, 783] on button "Get Rates" at bounding box center [658, 789] width 63 height 23
